Goal: Transaction & Acquisition: Purchase product/service

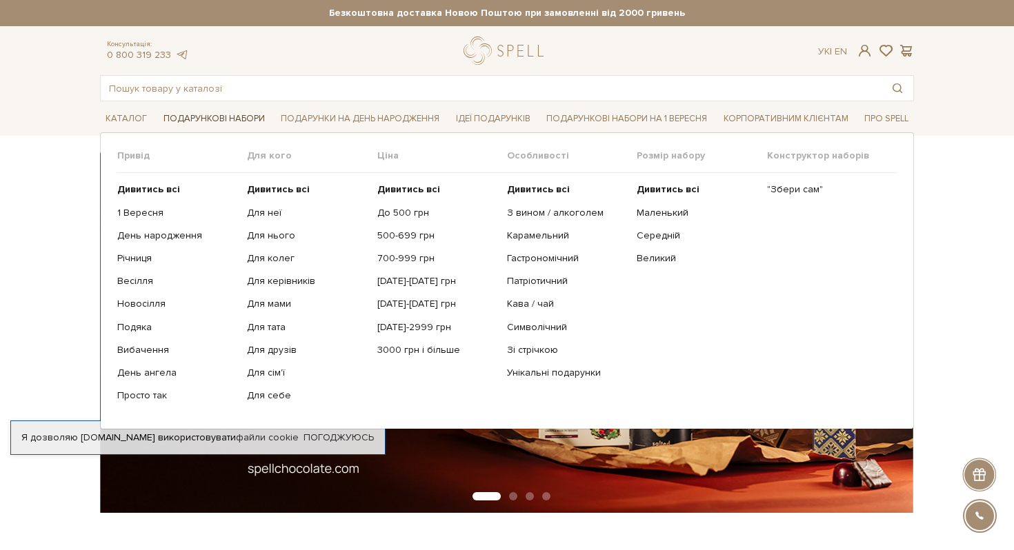
click at [243, 117] on link "Подарункові набори" at bounding box center [214, 118] width 112 height 21
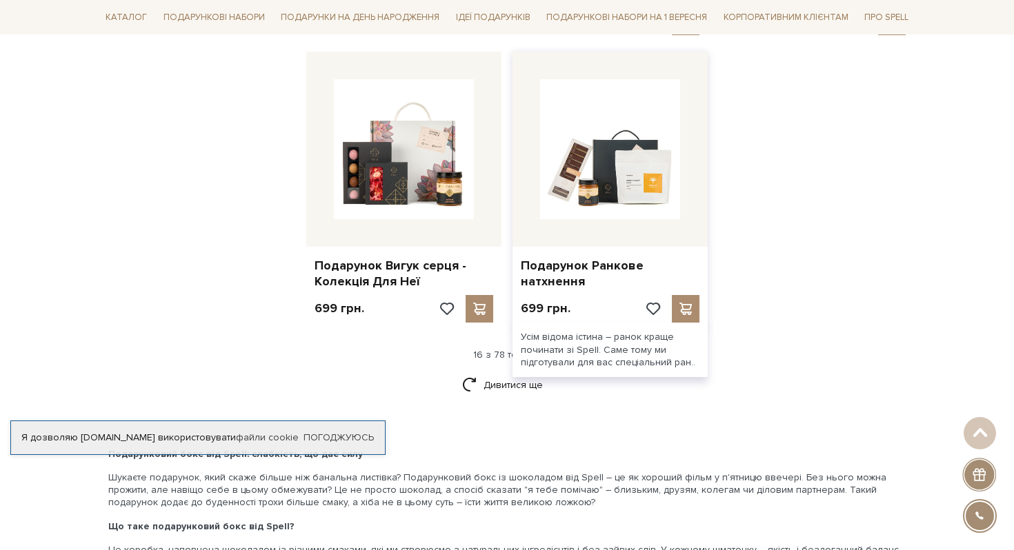
scroll to position [1682, 0]
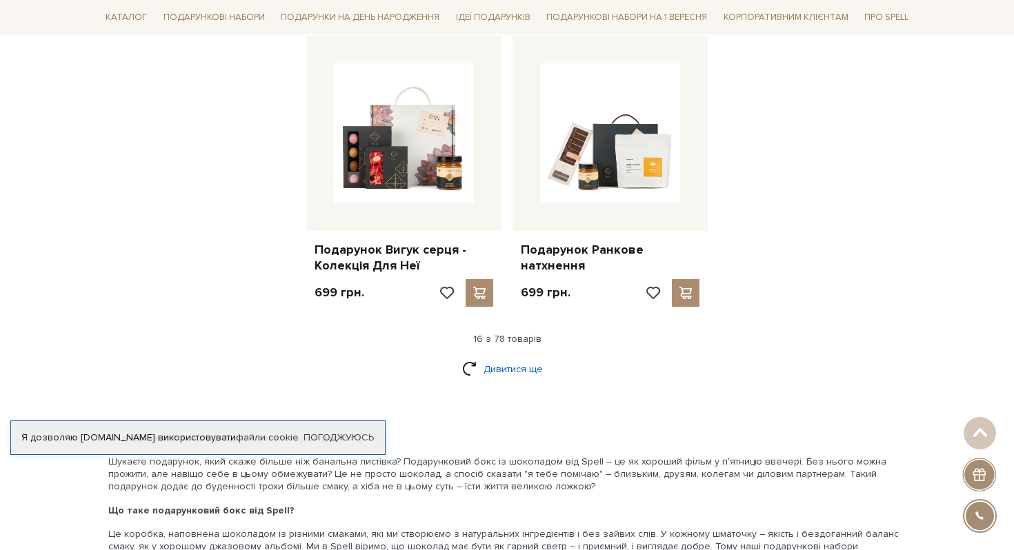
click at [527, 357] on link "Дивитися ще" at bounding box center [507, 369] width 90 height 24
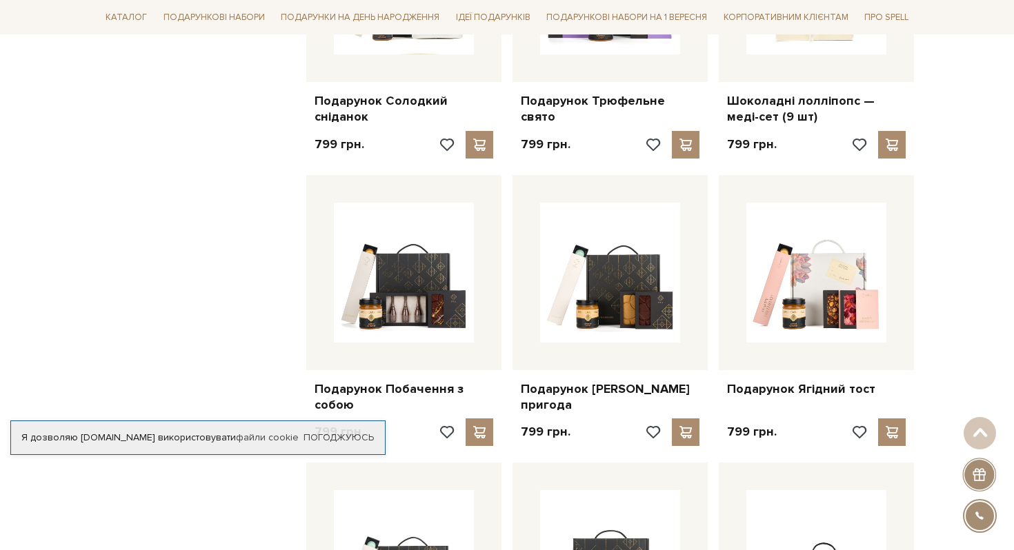
scroll to position [2447, 0]
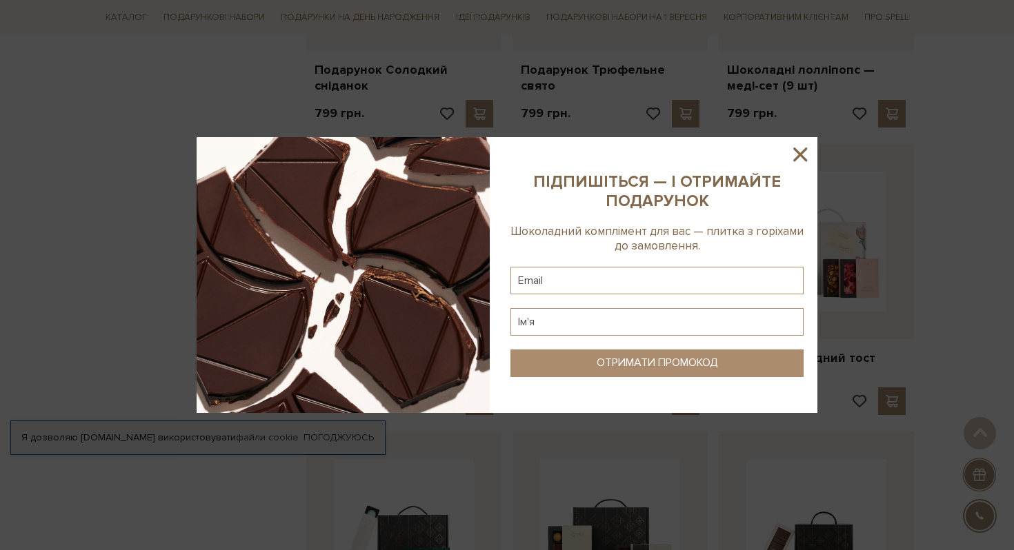
click at [800, 157] on icon at bounding box center [799, 154] width 23 height 23
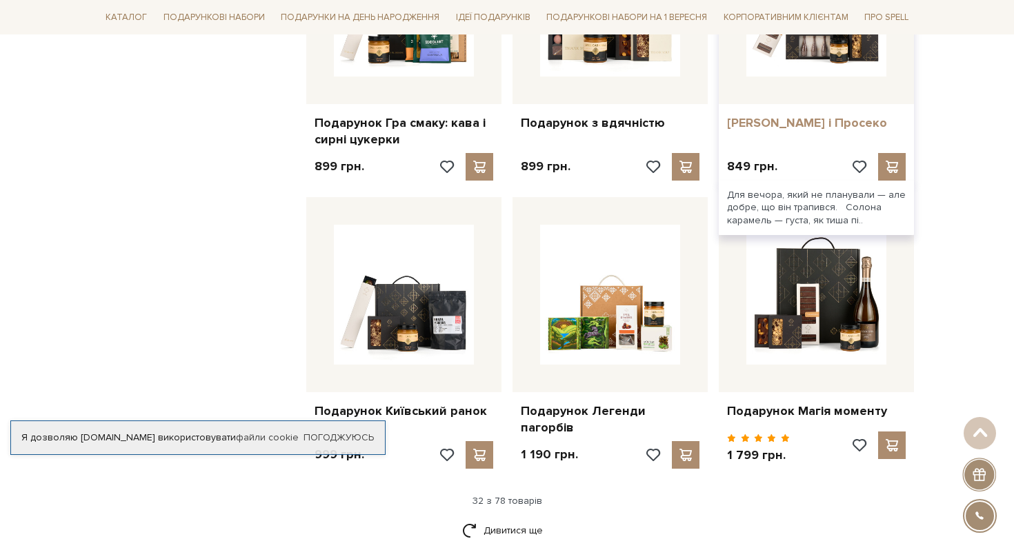
scroll to position [3224, 0]
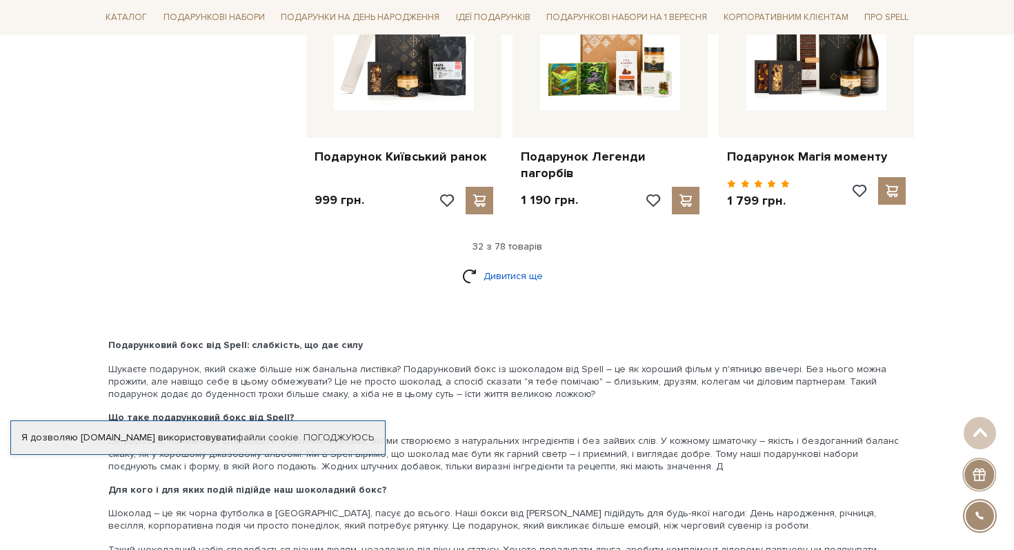
click at [508, 269] on link "Дивитися ще" at bounding box center [507, 276] width 90 height 24
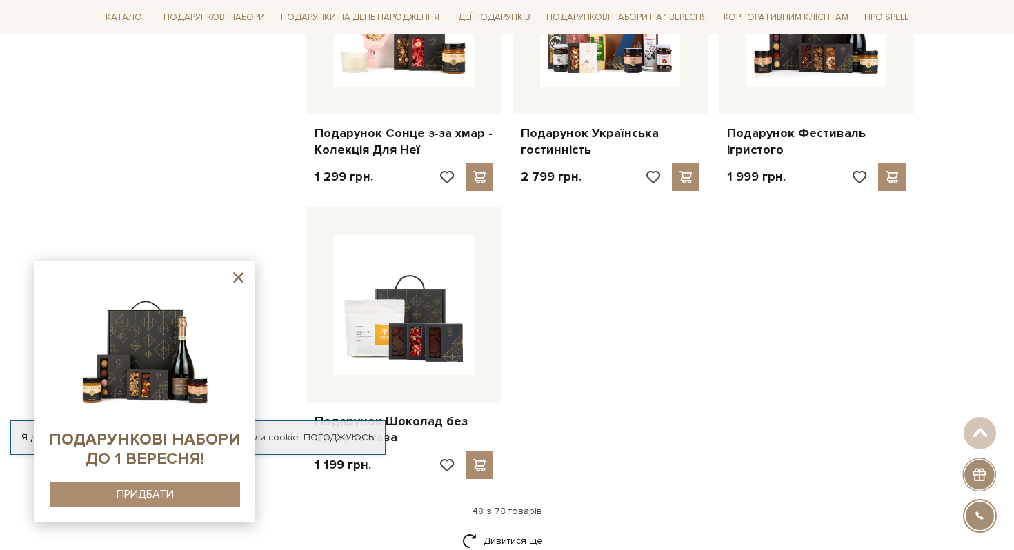
scroll to position [4684, 0]
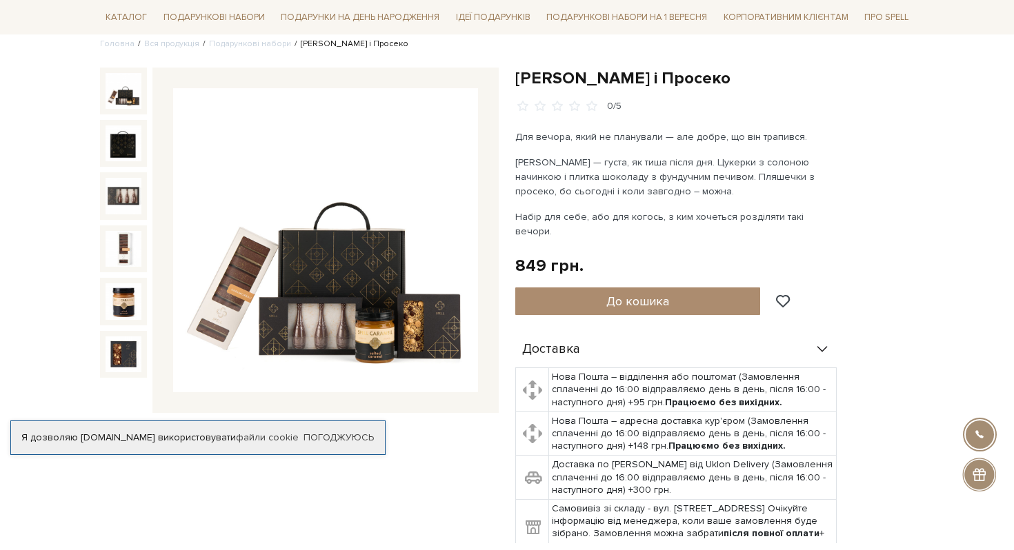
scroll to position [144, 0]
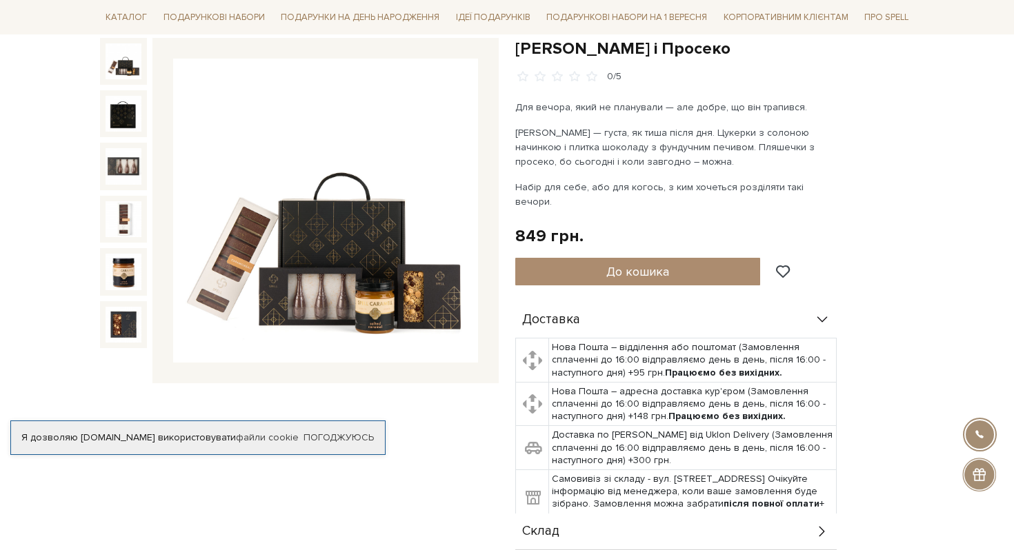
click at [339, 303] on img at bounding box center [325, 211] width 305 height 305
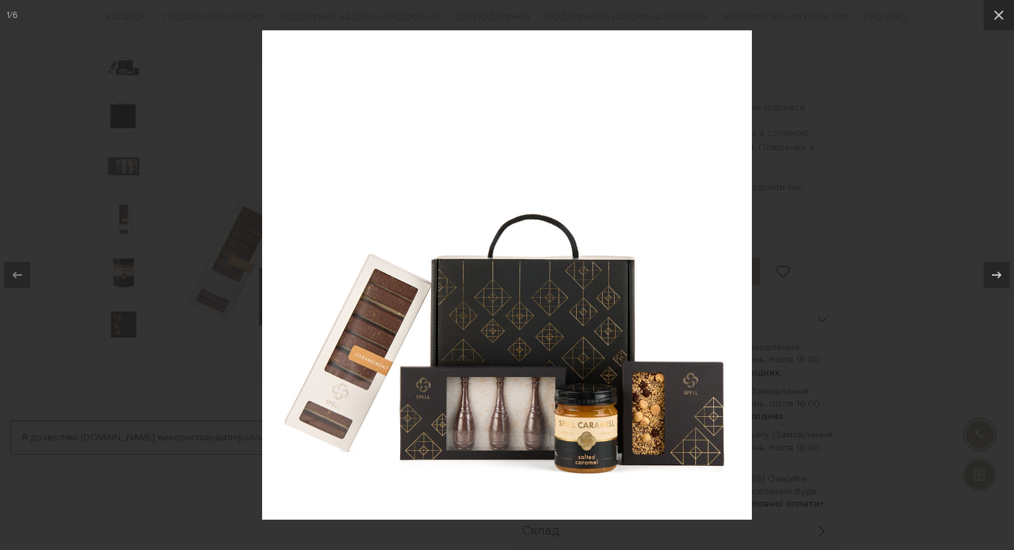
click at [861, 161] on div at bounding box center [507, 275] width 1014 height 550
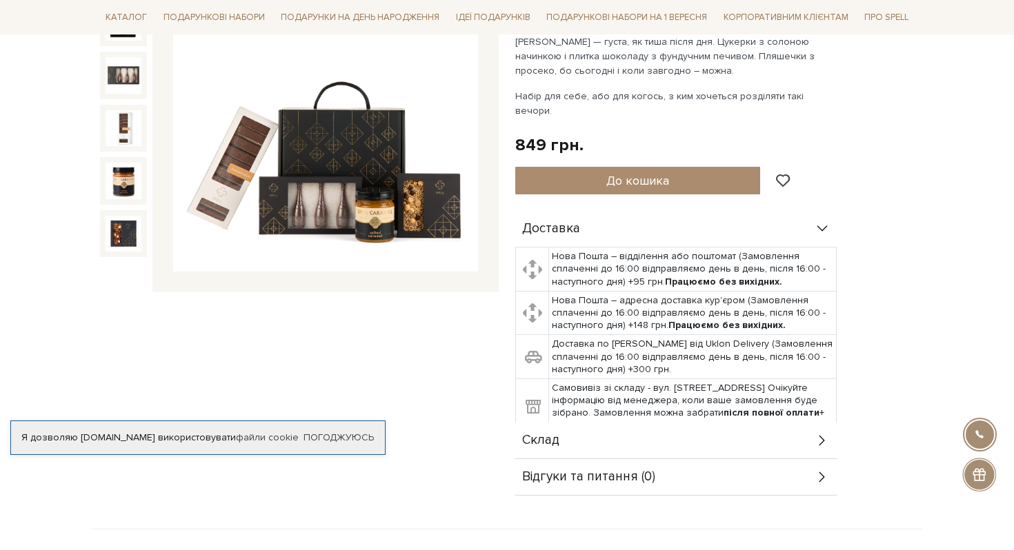
scroll to position [236, 0]
click at [322, 214] on img at bounding box center [325, 119] width 305 height 305
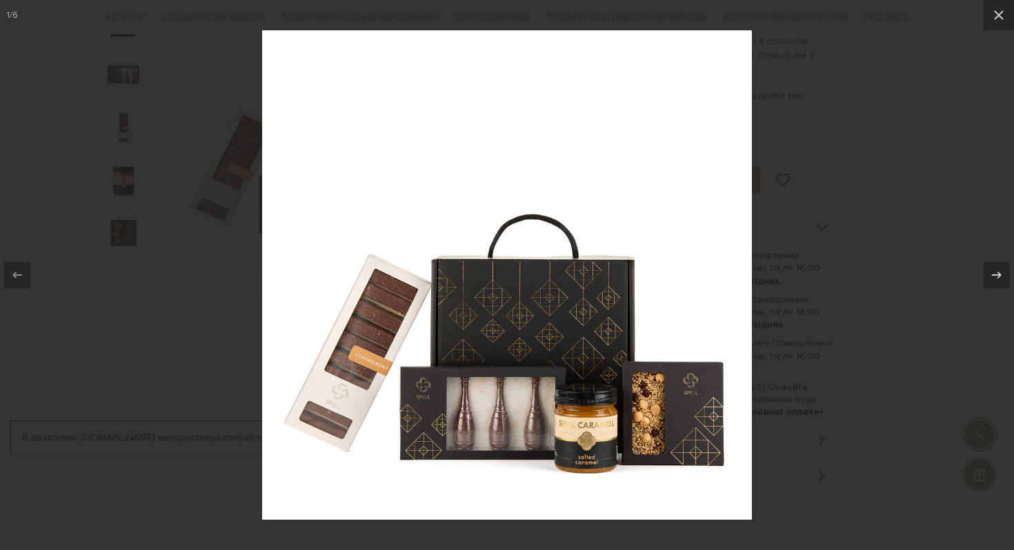
click at [472, 432] on img at bounding box center [507, 275] width 490 height 490
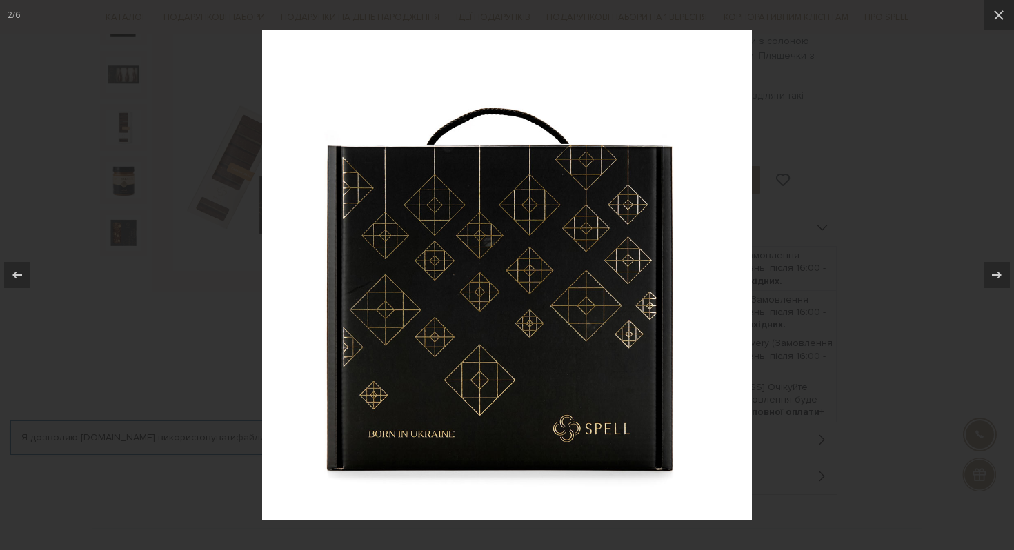
click at [662, 368] on img at bounding box center [507, 275] width 490 height 490
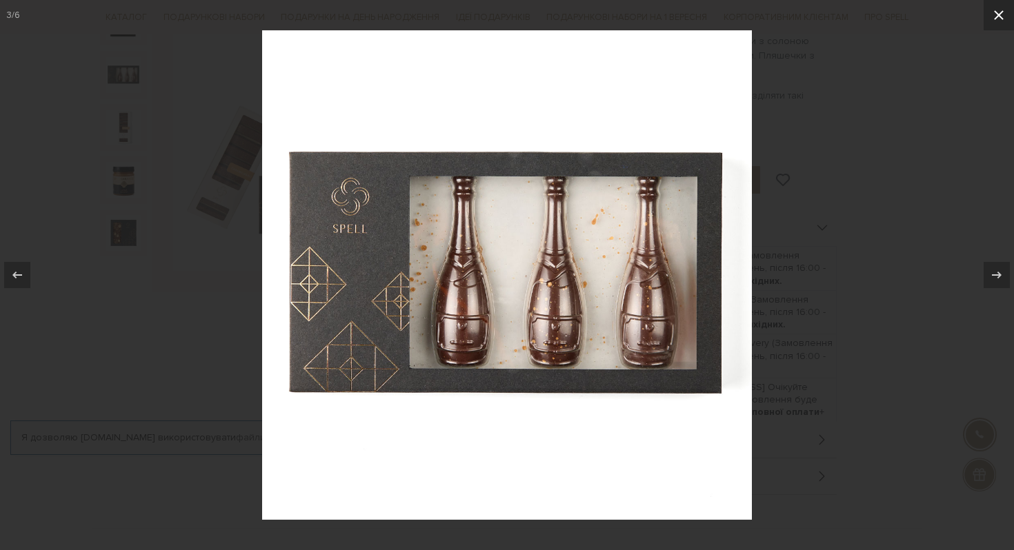
click at [993, 21] on icon at bounding box center [998, 15] width 17 height 17
